Goal: Check status: Check status

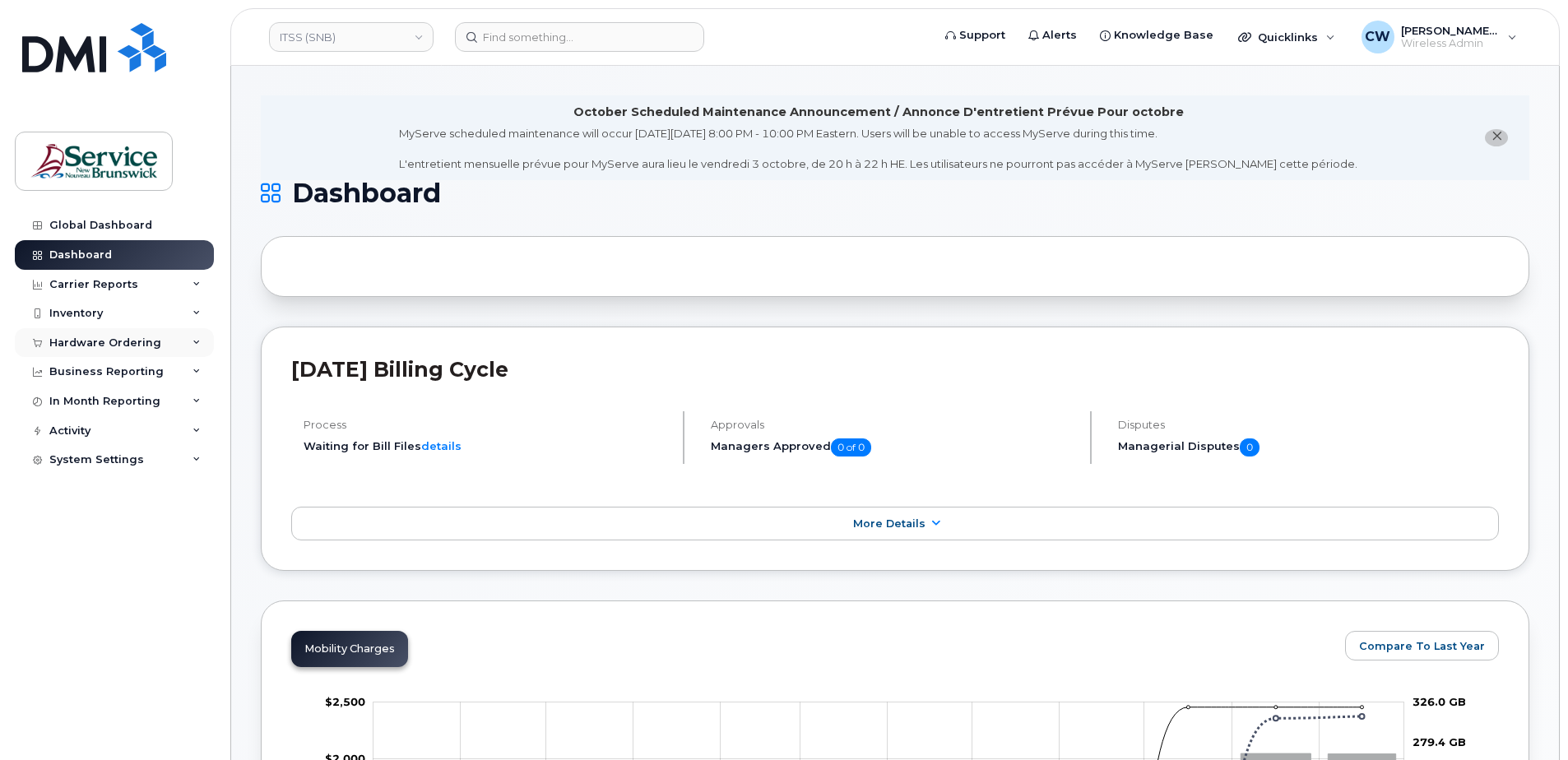
click at [123, 340] on div "Hardware Ordering" at bounding box center [105, 343] width 112 height 13
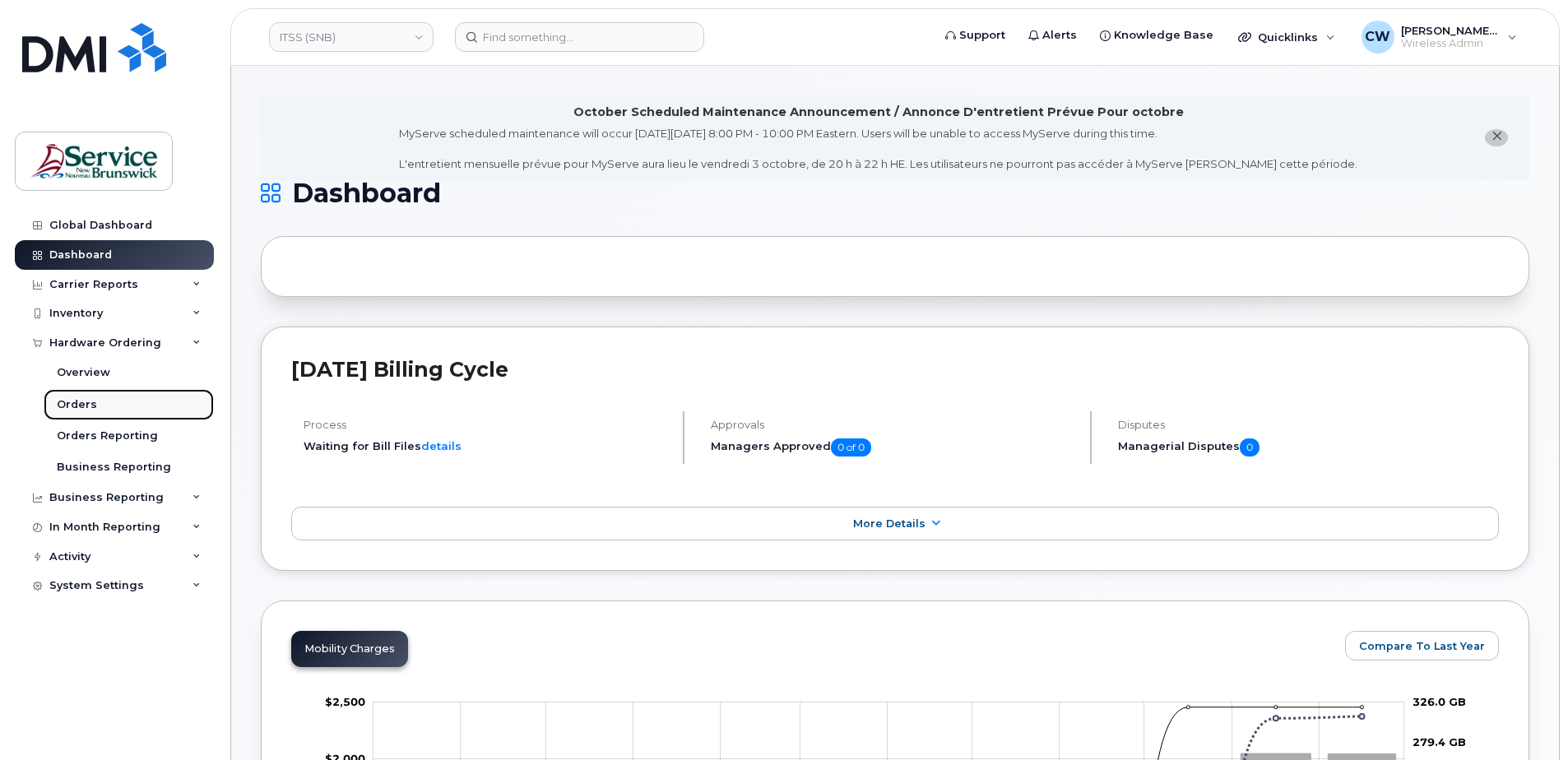
click at [96, 400] on link "Orders" at bounding box center [129, 404] width 170 height 31
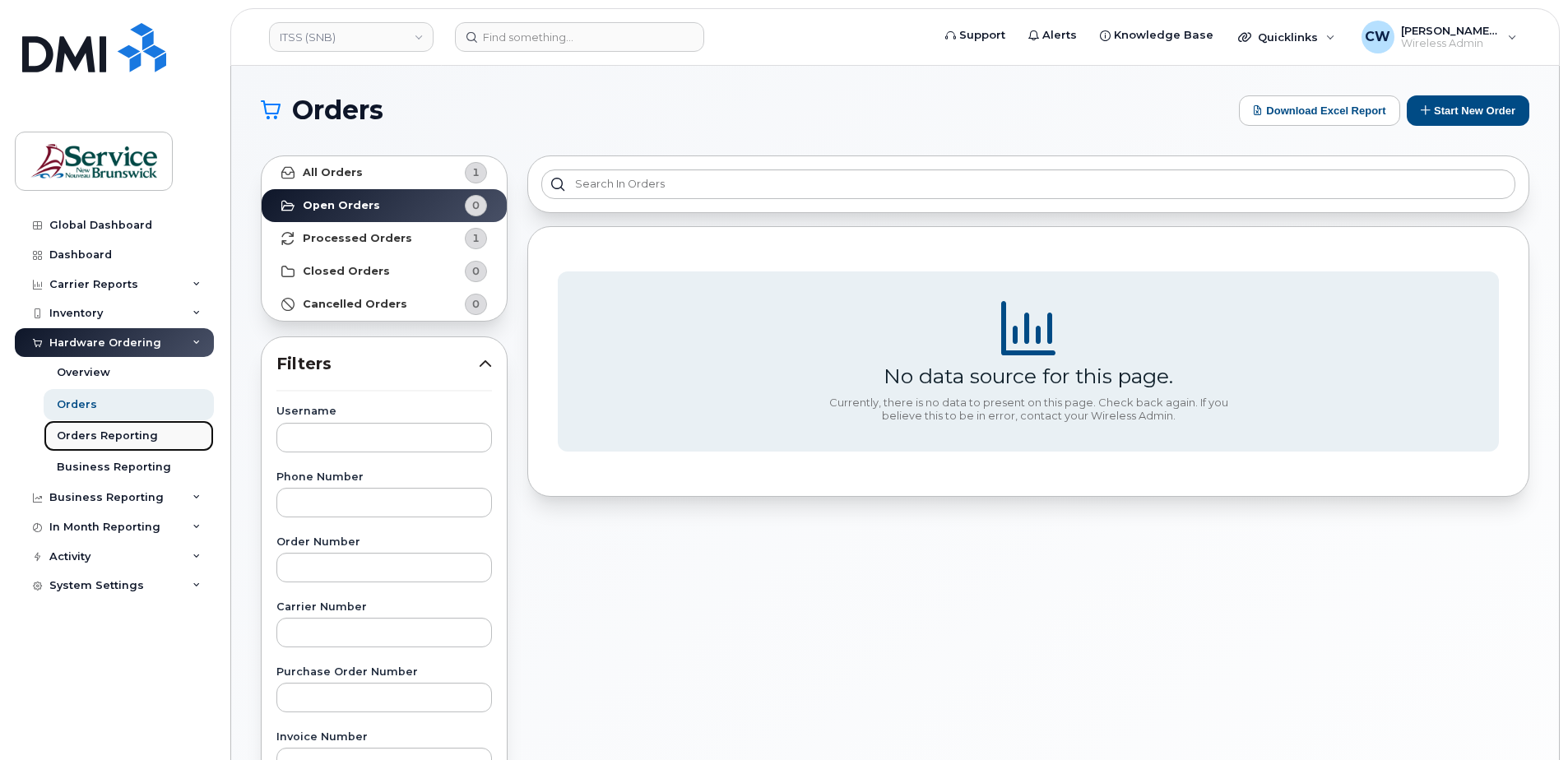
click at [124, 426] on link "Orders Reporting" at bounding box center [129, 435] width 170 height 31
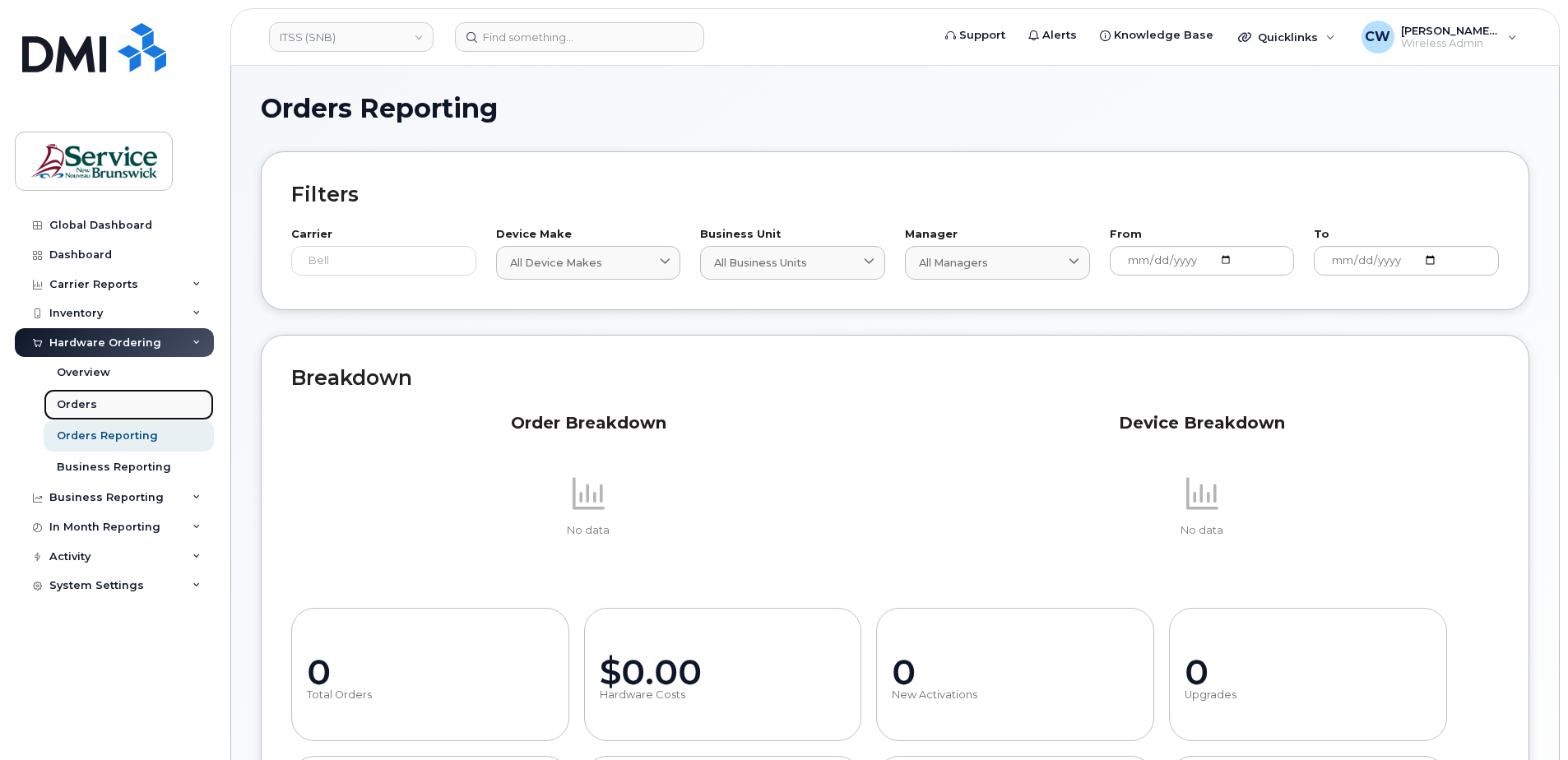
click at [83, 403] on div "Orders" at bounding box center [77, 405] width 40 height 15
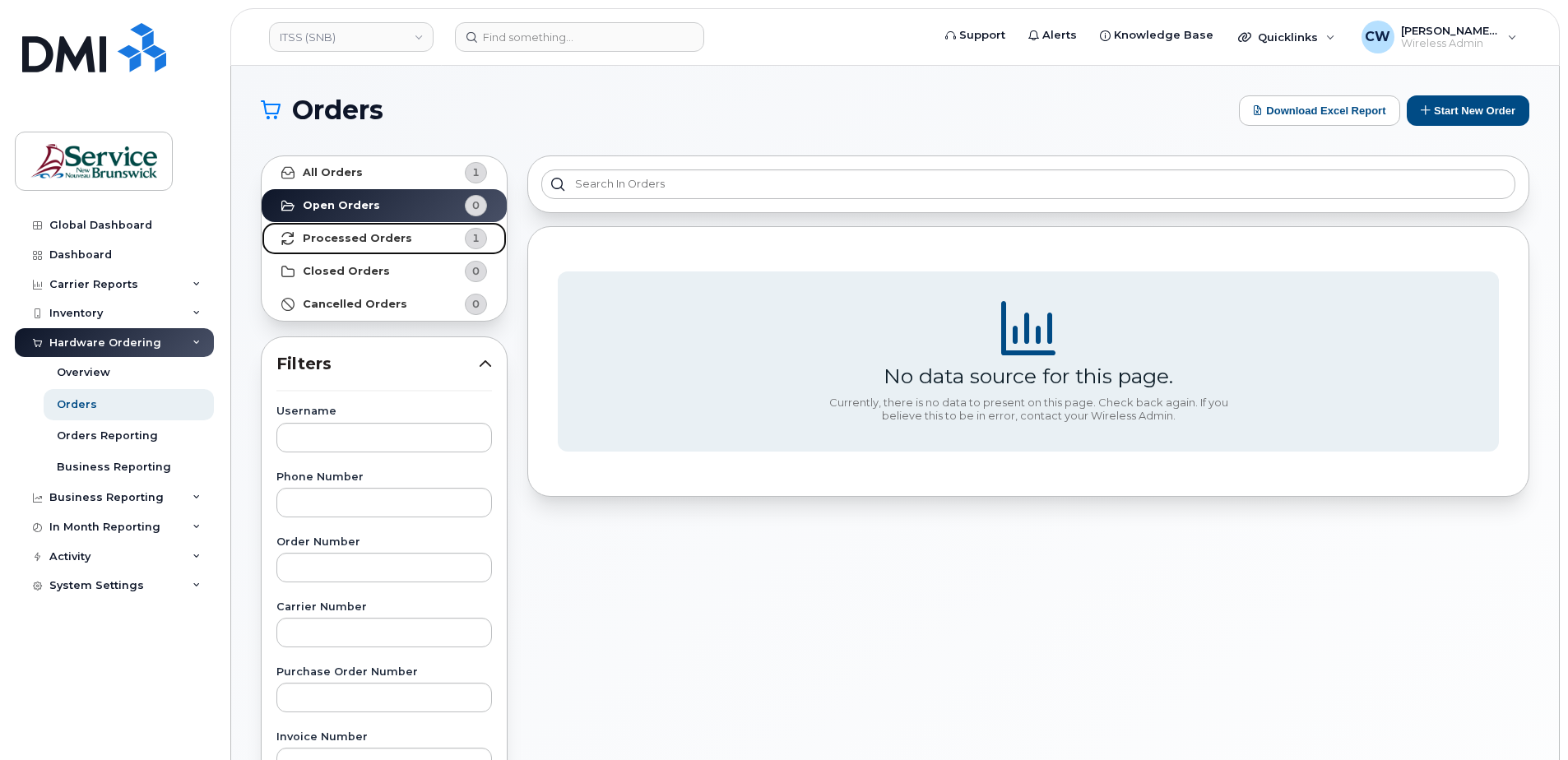
click at [330, 235] on strong "Processed Orders" at bounding box center [357, 238] width 109 height 13
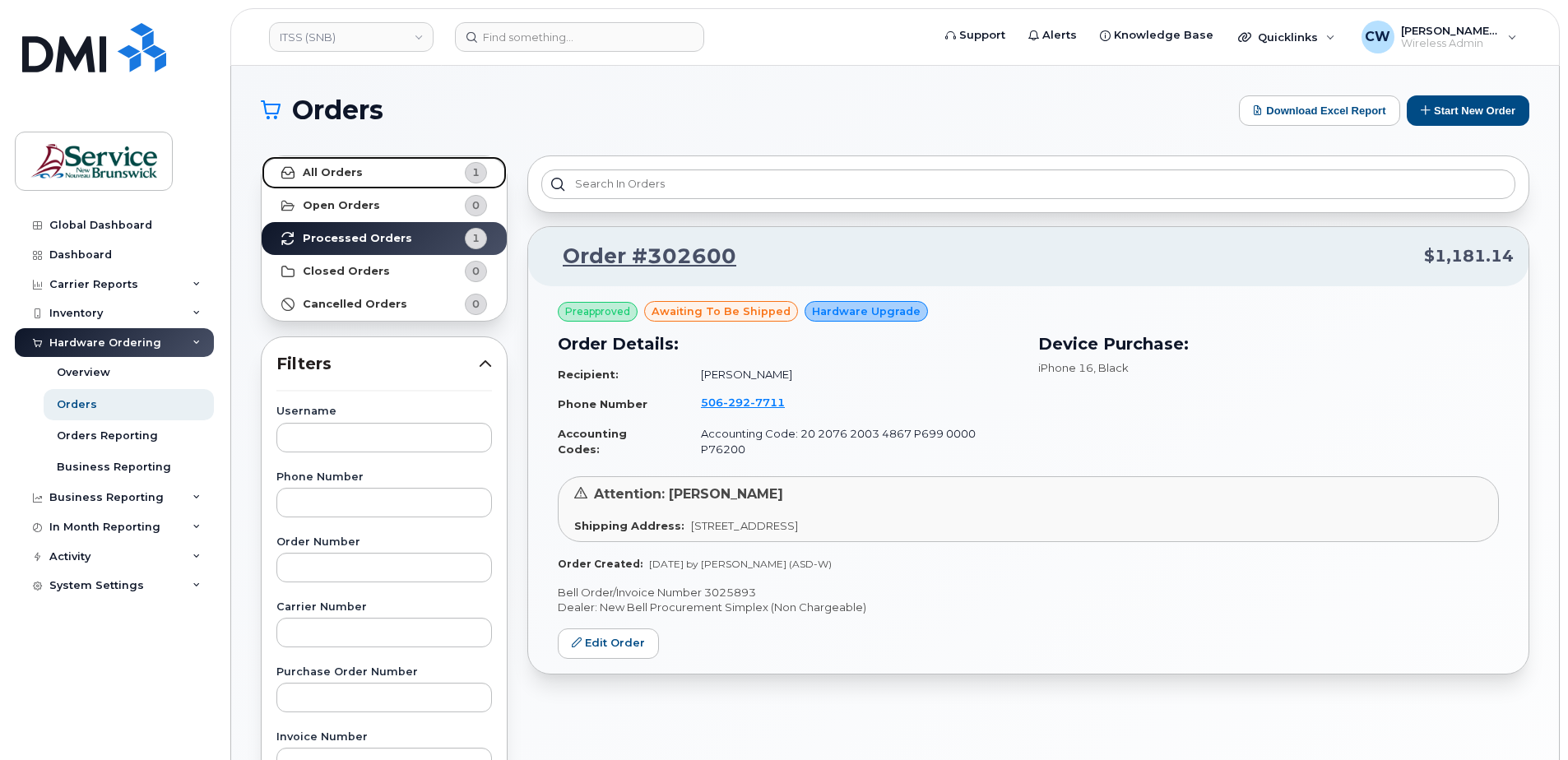
click at [349, 169] on strong "All Orders" at bounding box center [332, 173] width 60 height 13
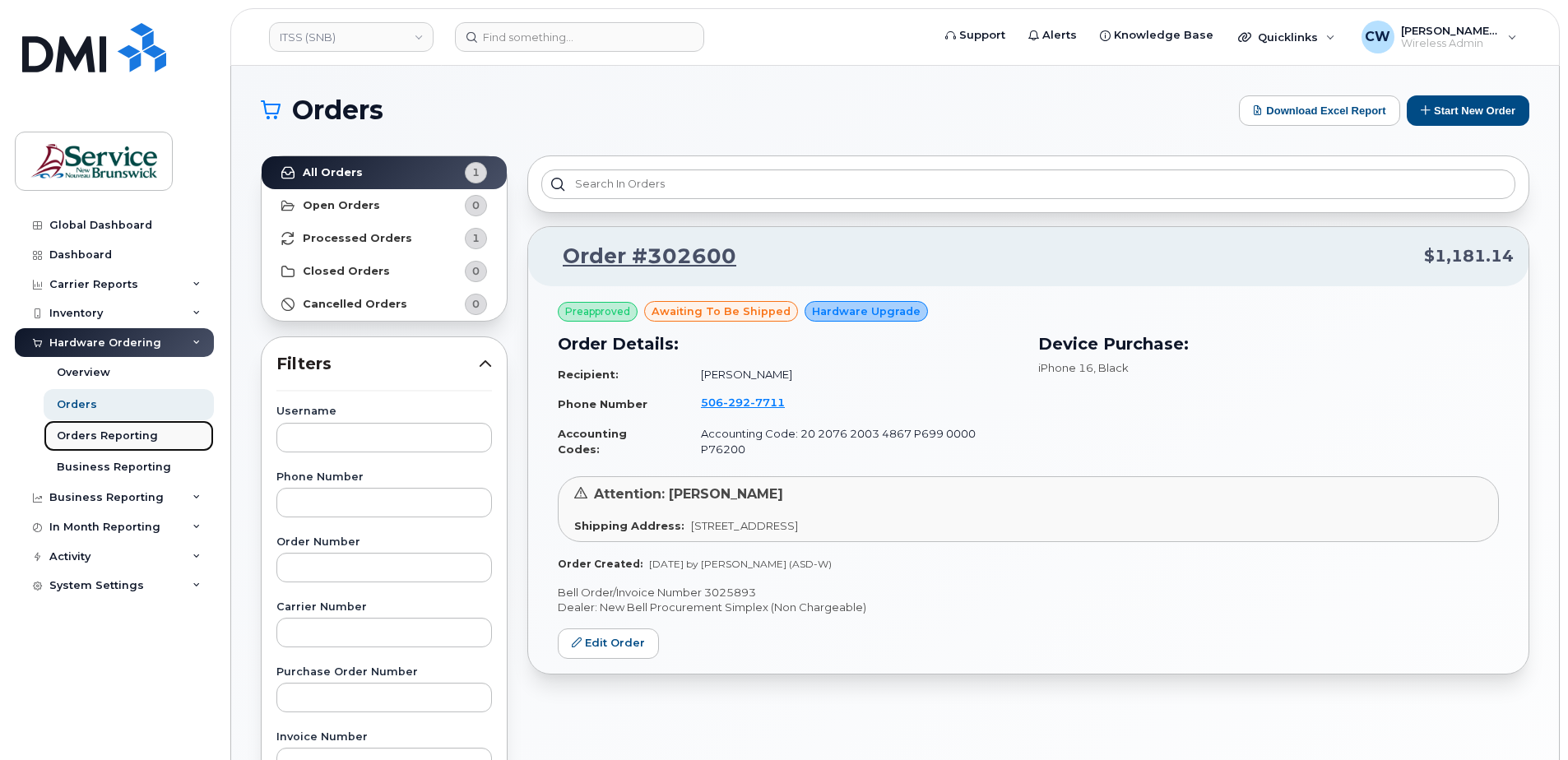
click at [104, 423] on link "Orders Reporting" at bounding box center [129, 435] width 170 height 31
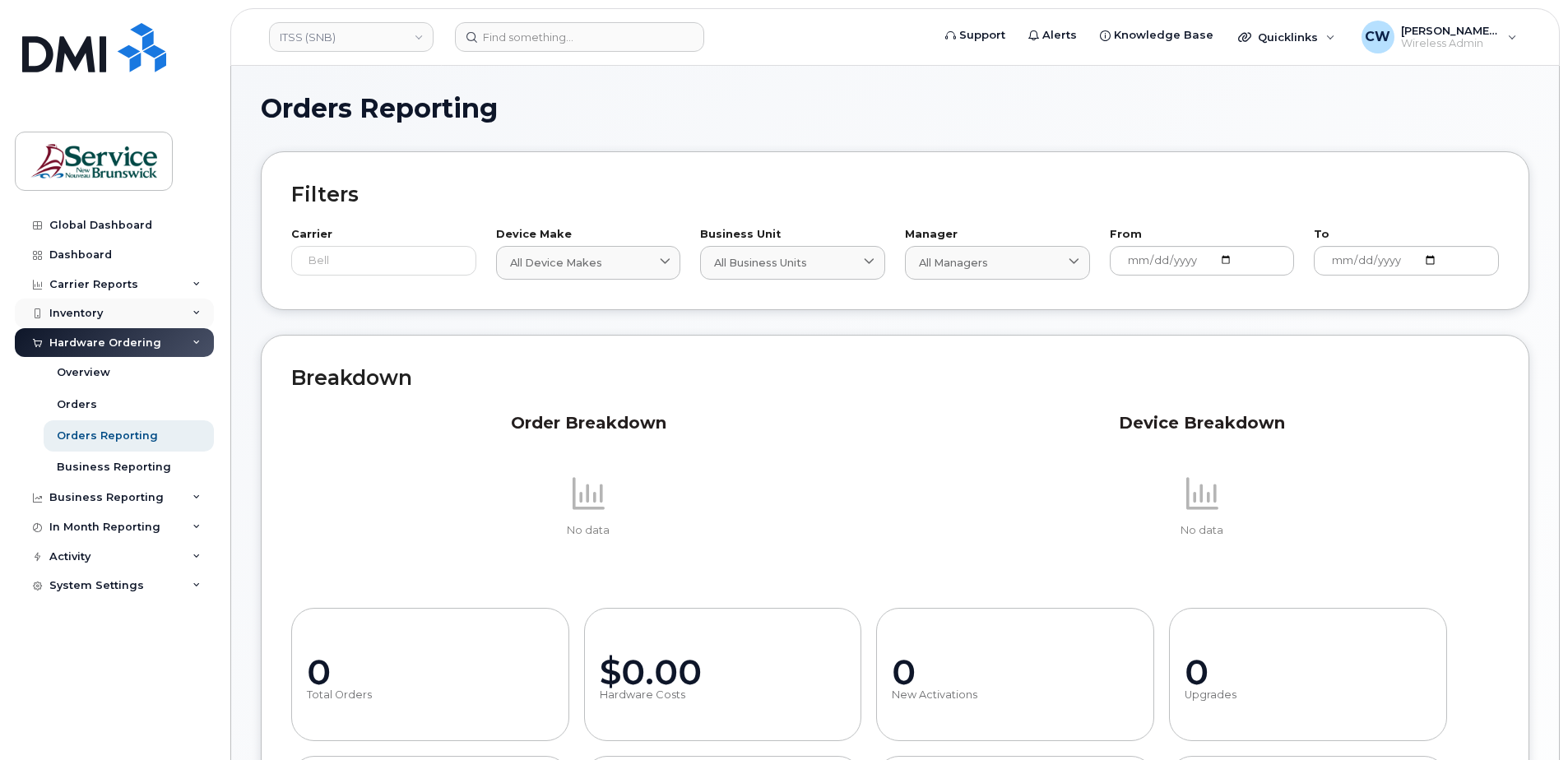
click at [191, 311] on div "Inventory" at bounding box center [115, 313] width 199 height 29
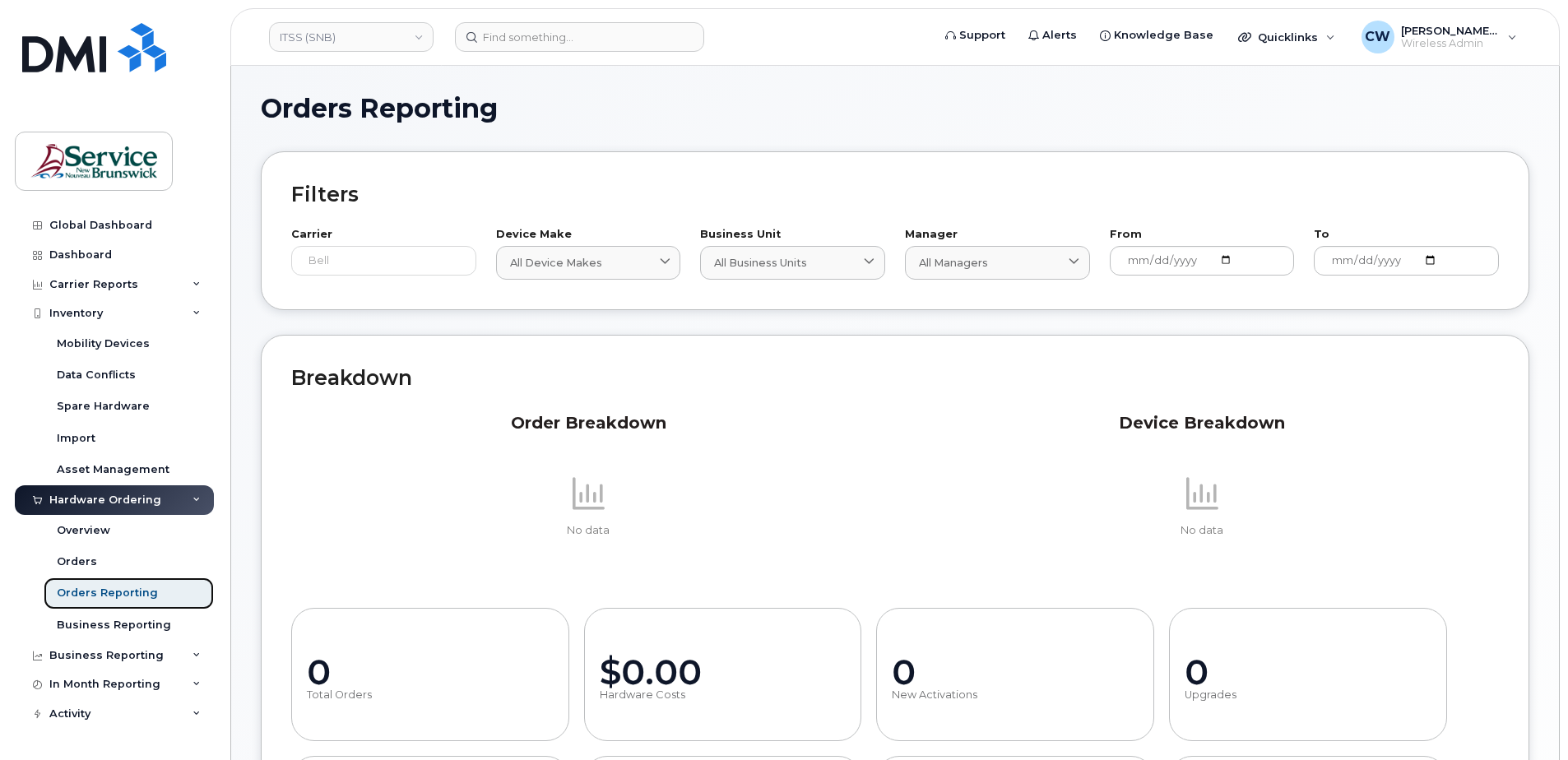
click at [112, 584] on link "Orders Reporting" at bounding box center [129, 593] width 170 height 31
click at [88, 555] on div "Orders" at bounding box center [77, 561] width 40 height 15
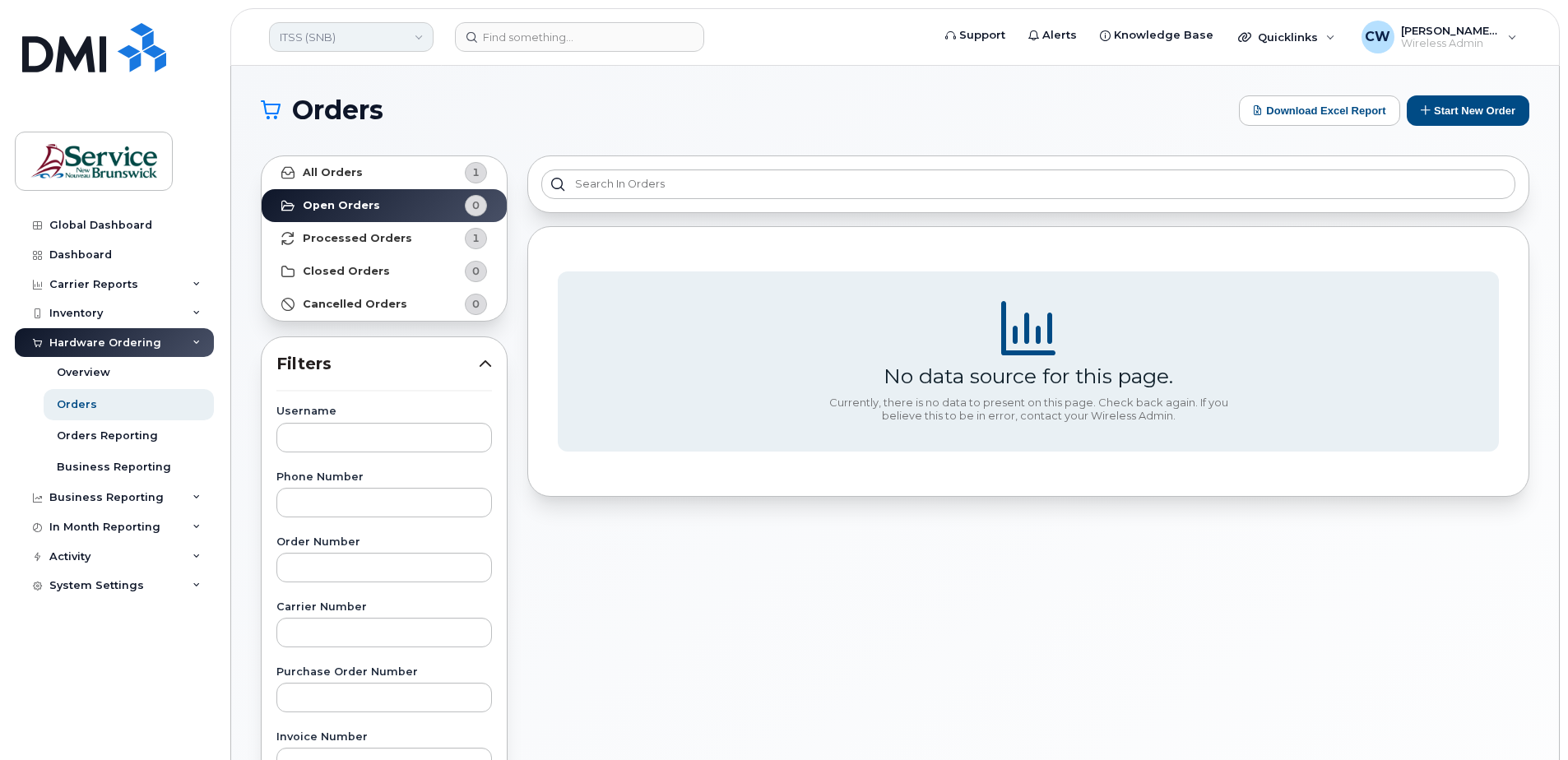
click at [416, 34] on link "ITSS (SNB)" at bounding box center [350, 36] width 164 height 29
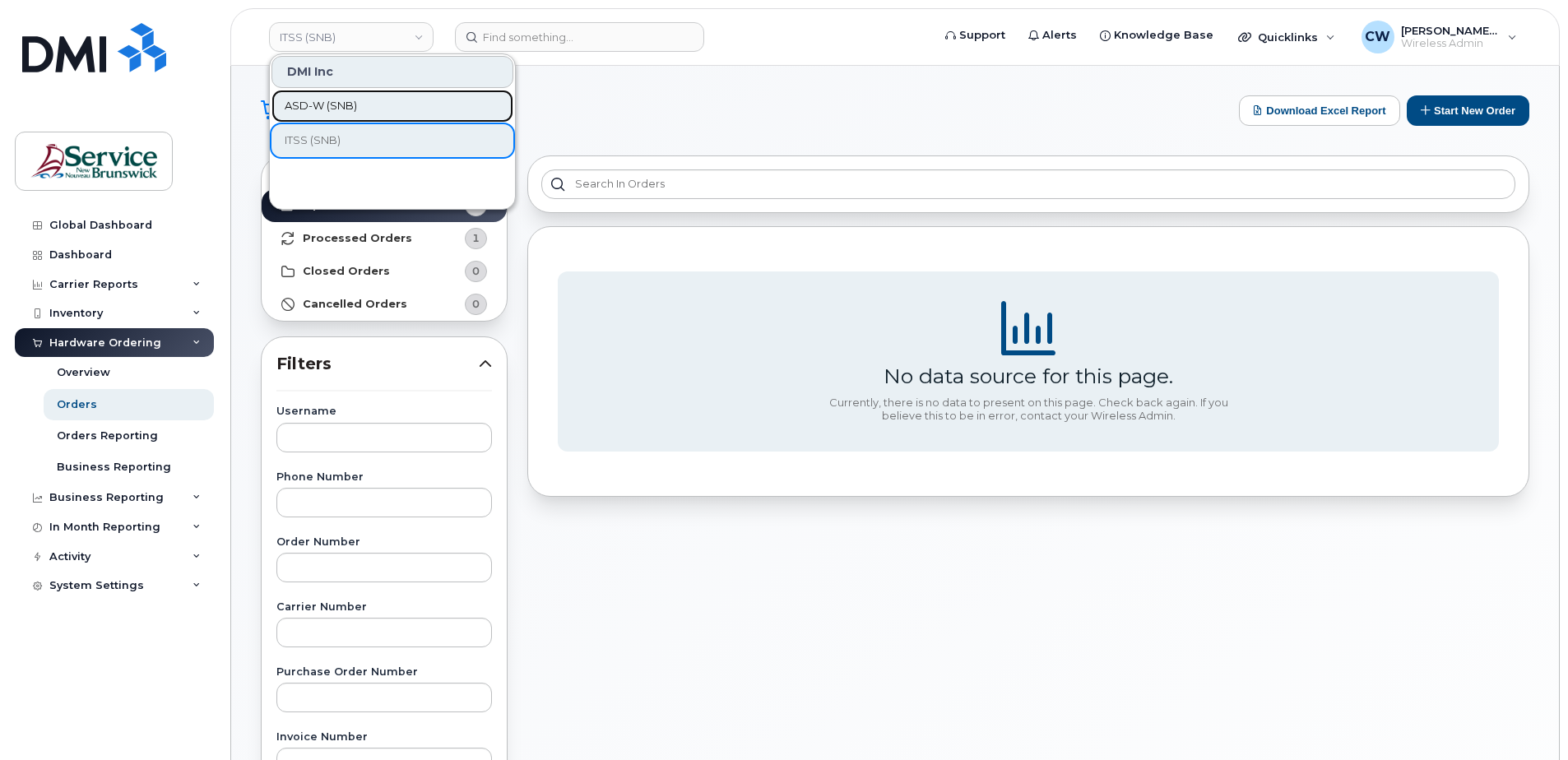
click at [325, 103] on span "ASD-W (SNB)" at bounding box center [321, 106] width 72 height 17
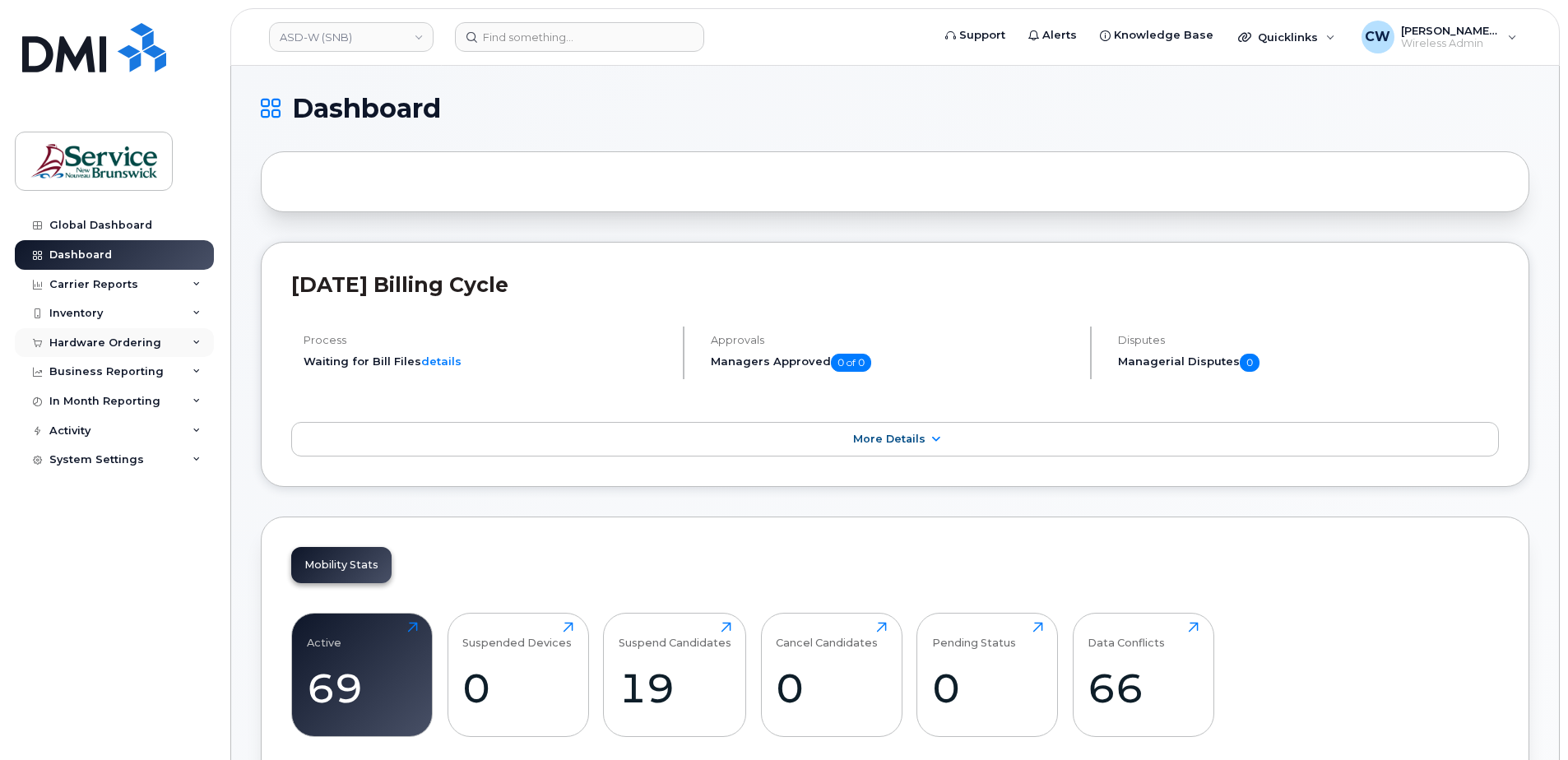
click at [195, 338] on icon at bounding box center [197, 343] width 8 height 8
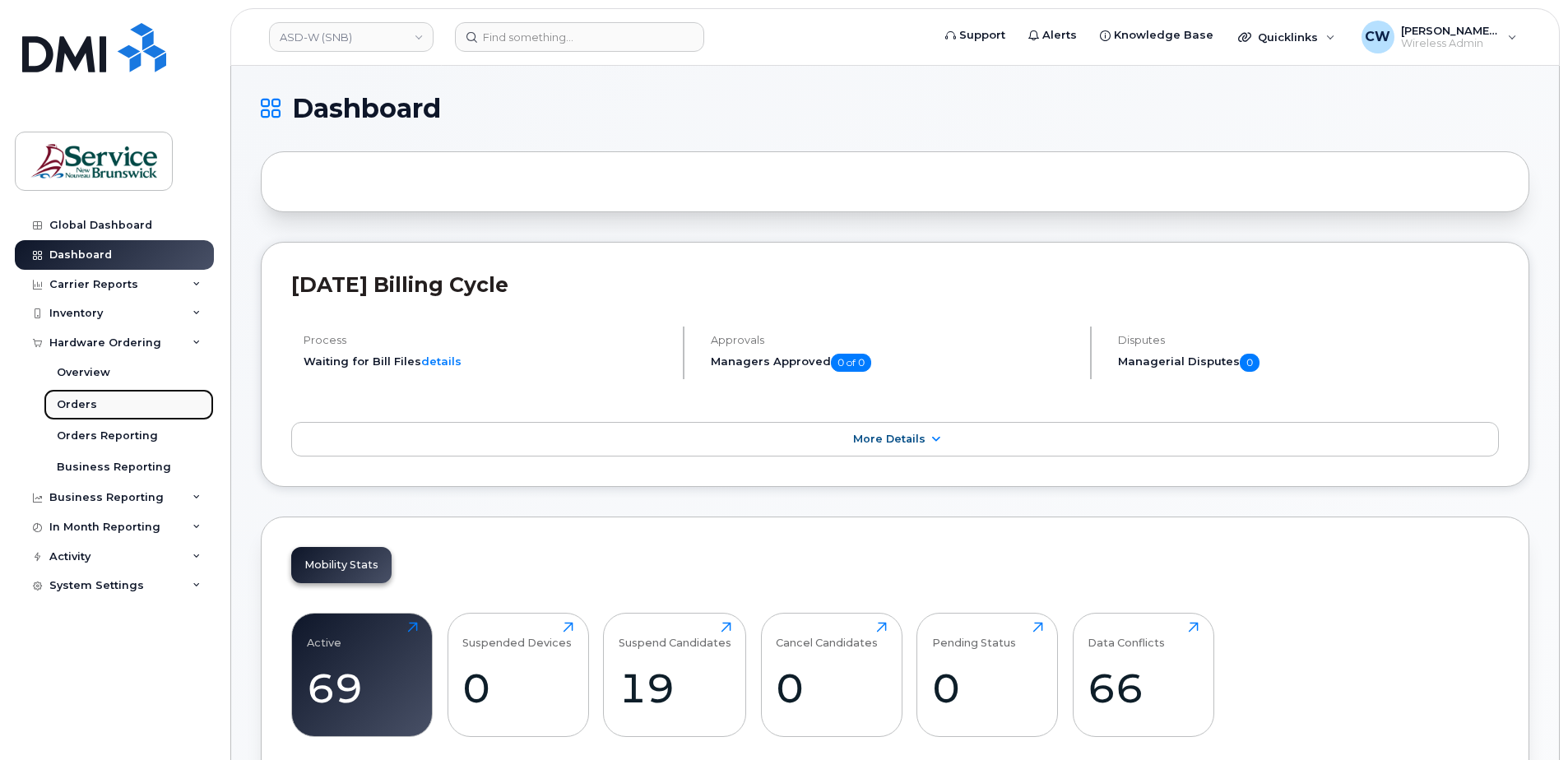
click at [81, 405] on div "Orders" at bounding box center [77, 405] width 40 height 15
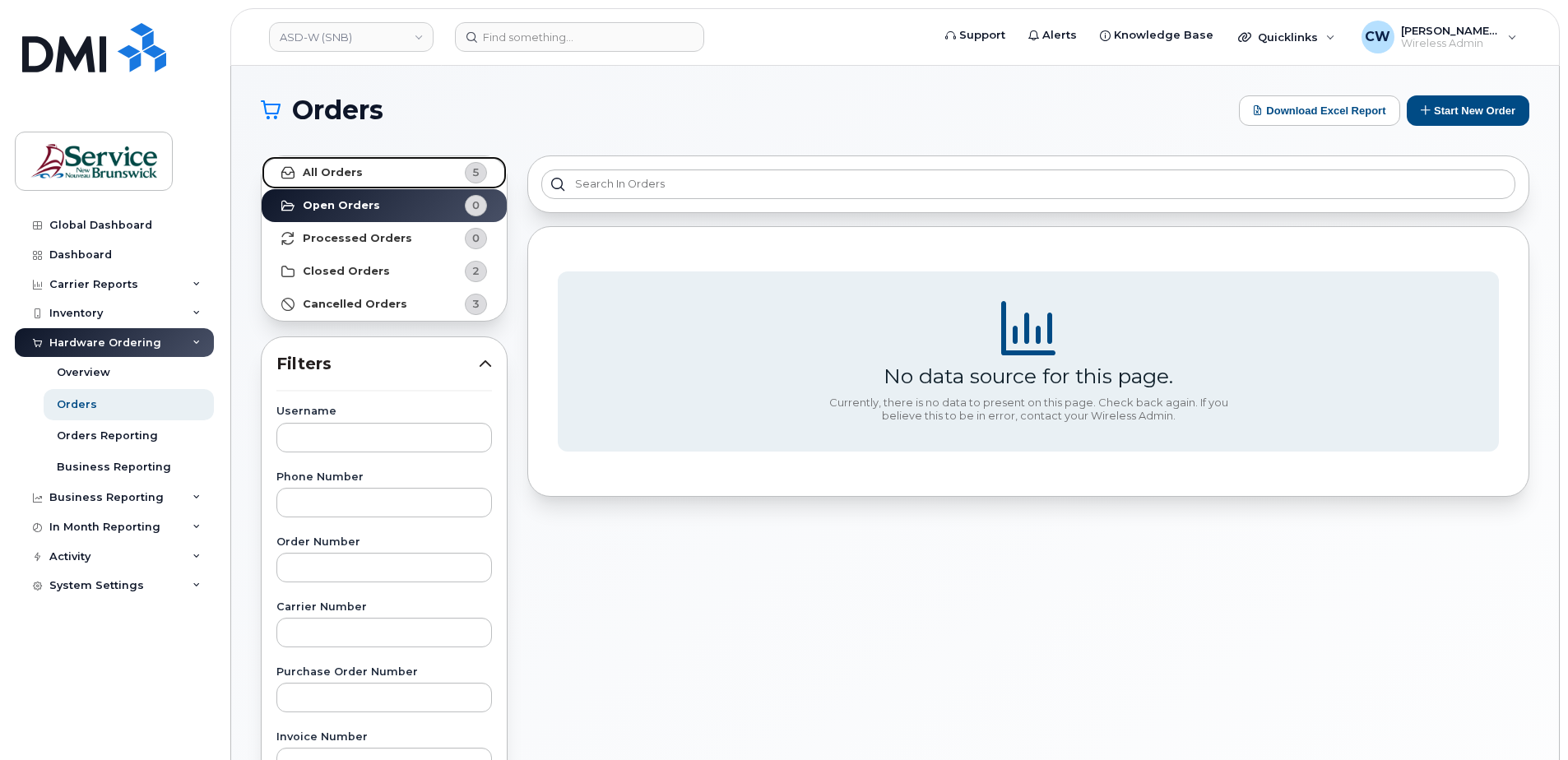
click at [328, 169] on strong "All Orders" at bounding box center [332, 173] width 60 height 13
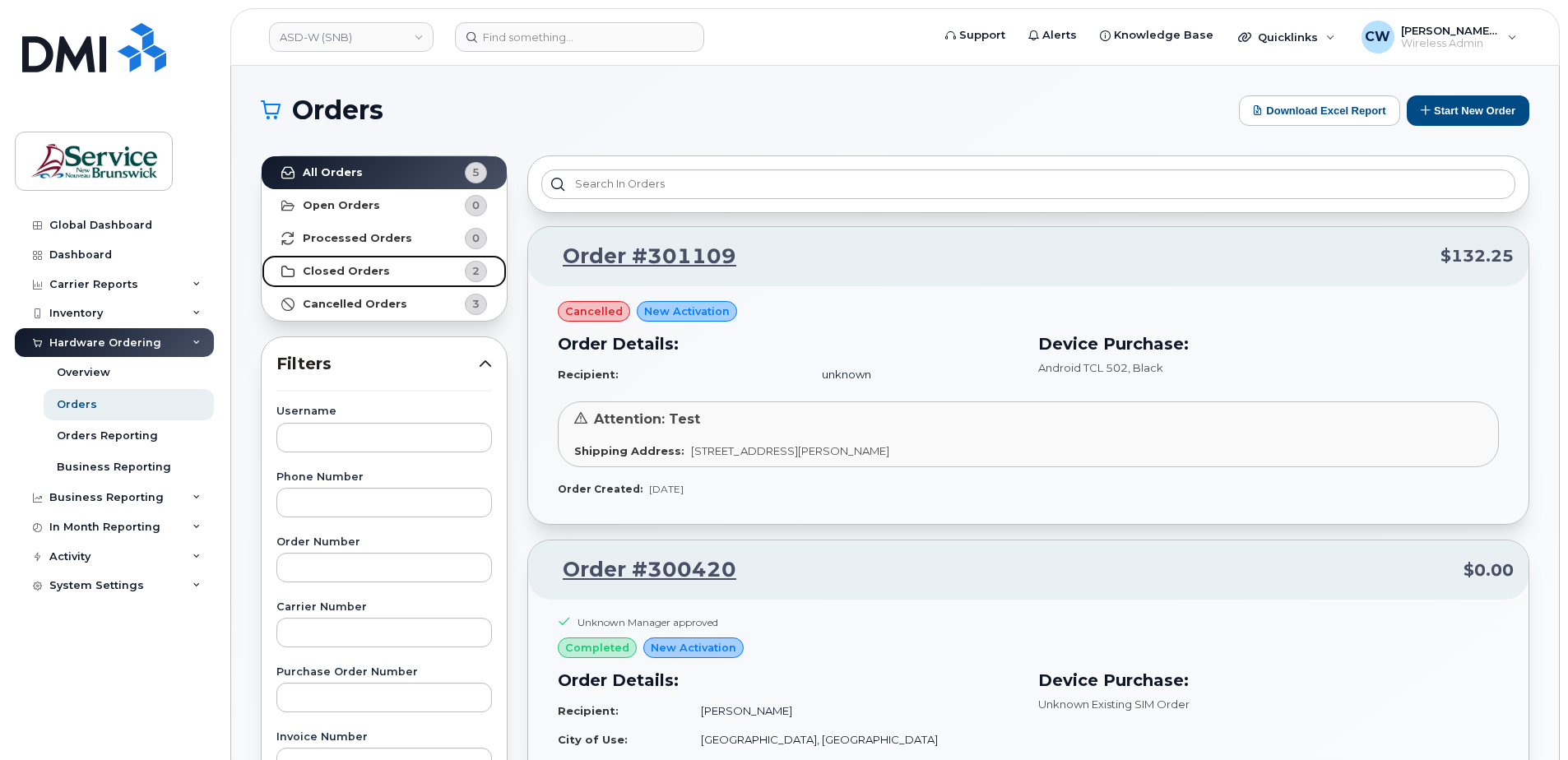
click at [352, 265] on strong "Closed Orders" at bounding box center [346, 272] width 88 height 13
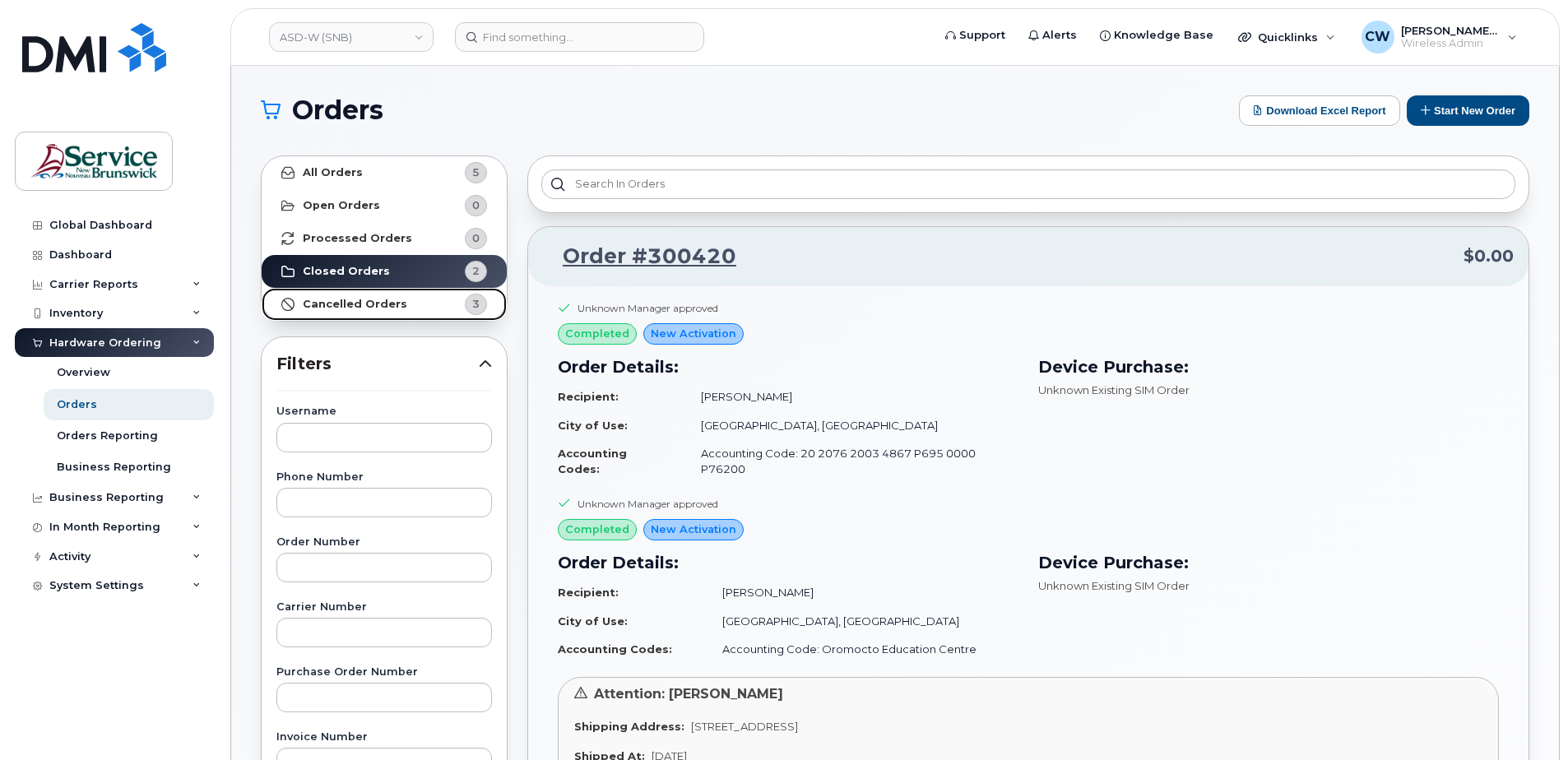
click at [348, 300] on strong "Cancelled Orders" at bounding box center [355, 305] width 104 height 13
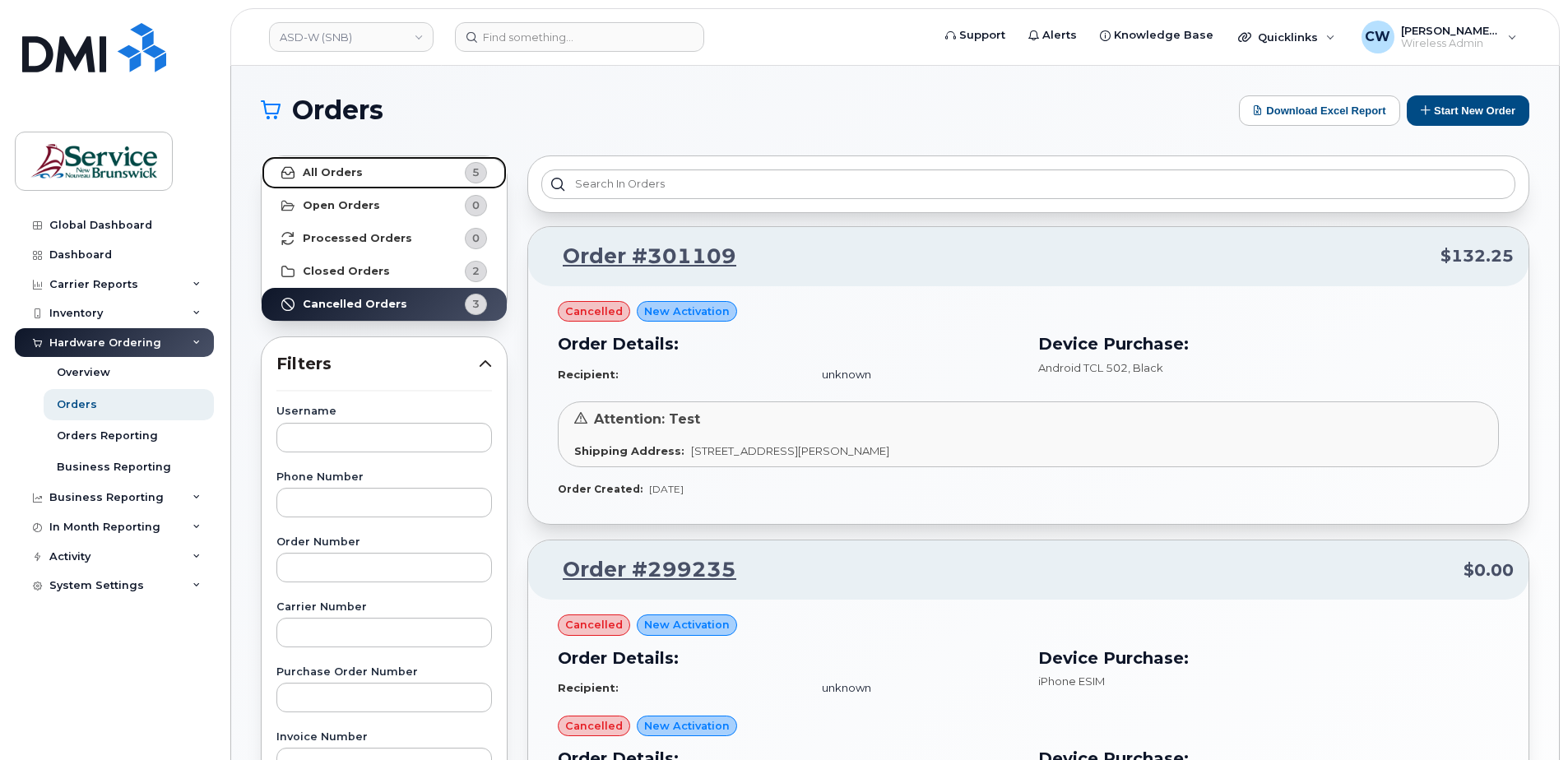
click at [315, 168] on strong "All Orders" at bounding box center [332, 173] width 60 height 13
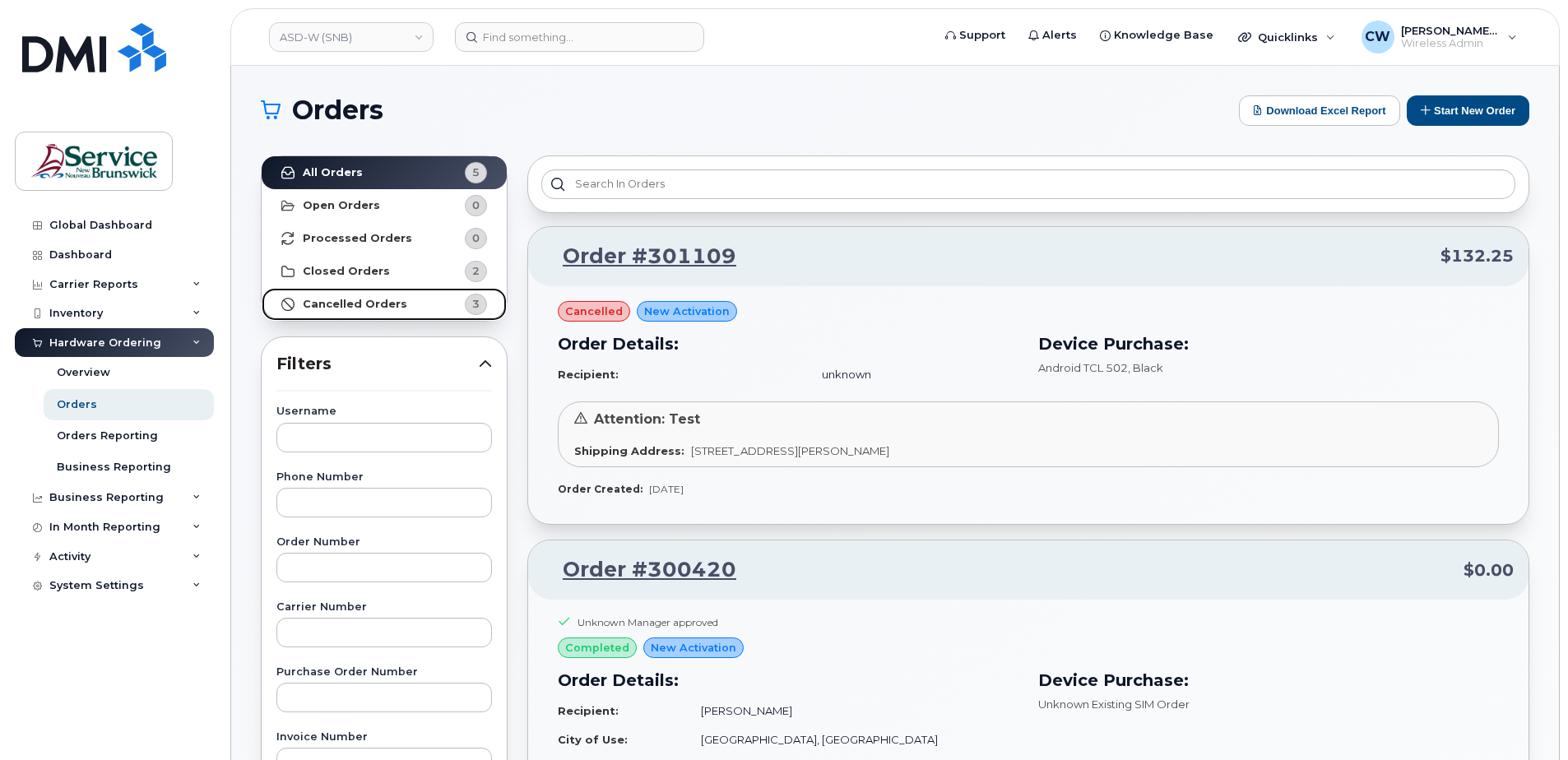
click at [345, 298] on strong "Cancelled Orders" at bounding box center [355, 305] width 104 height 13
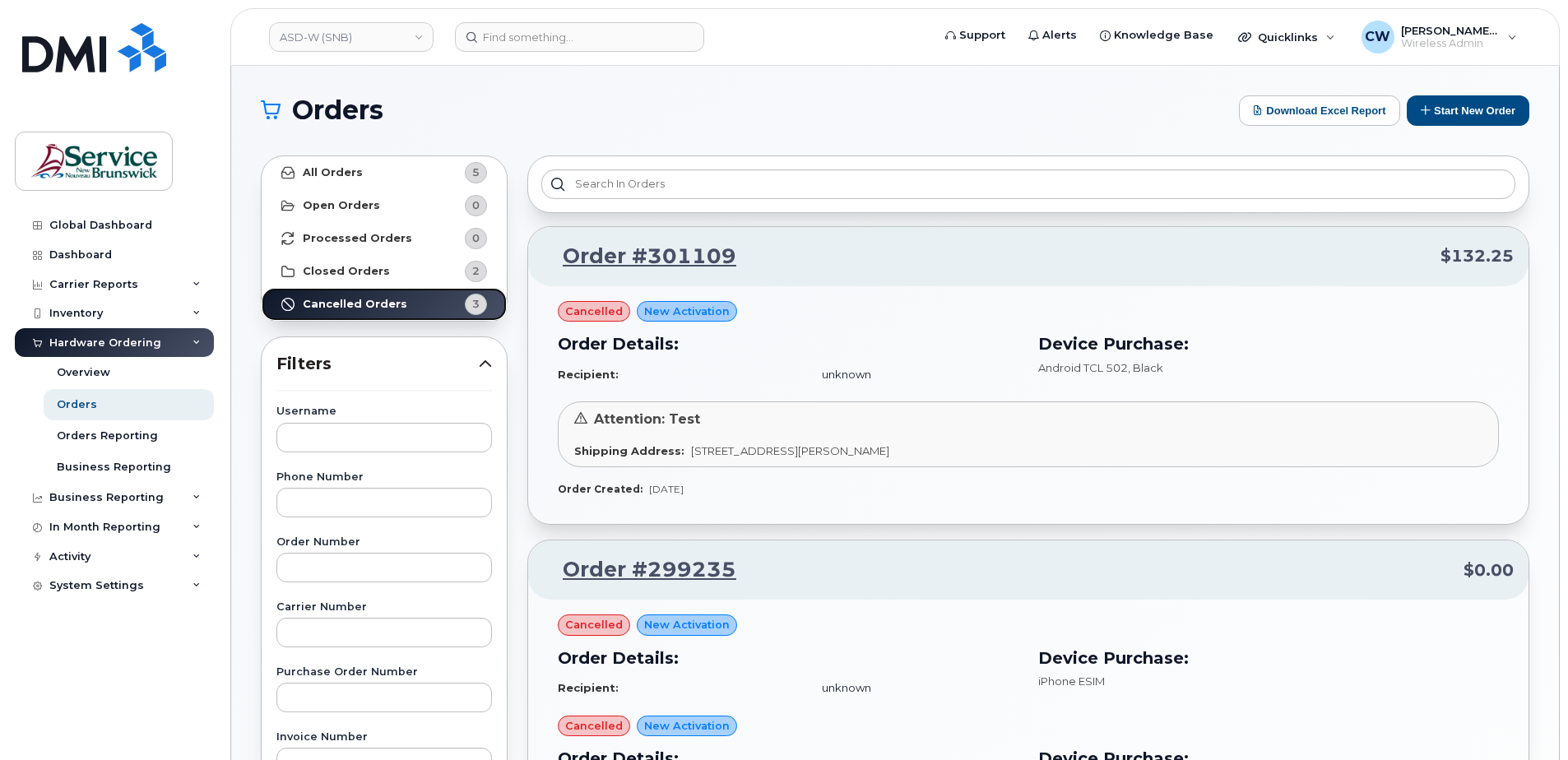
click at [345, 298] on strong "Cancelled Orders" at bounding box center [355, 305] width 104 height 13
click at [325, 434] on input "text" at bounding box center [384, 437] width 216 height 29
type input "Morgan McCarthy"
